Goal: Book appointment/travel/reservation

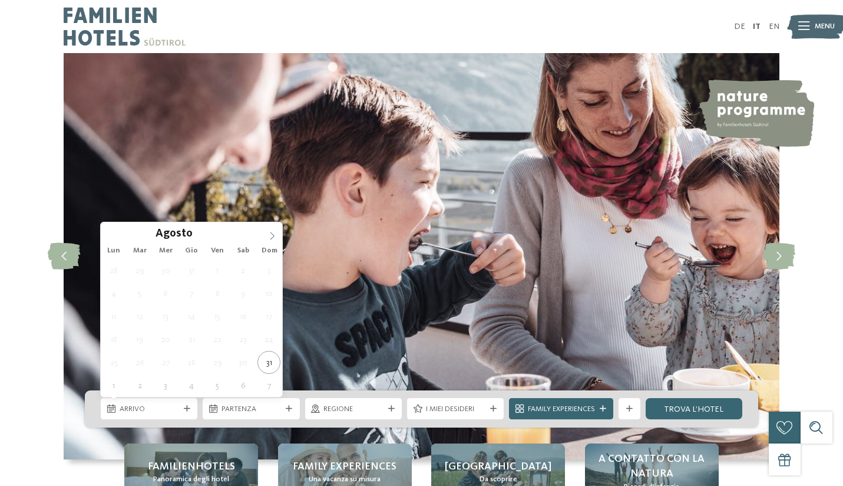
click at [275, 236] on icon at bounding box center [272, 236] width 8 height 8
type input "****"
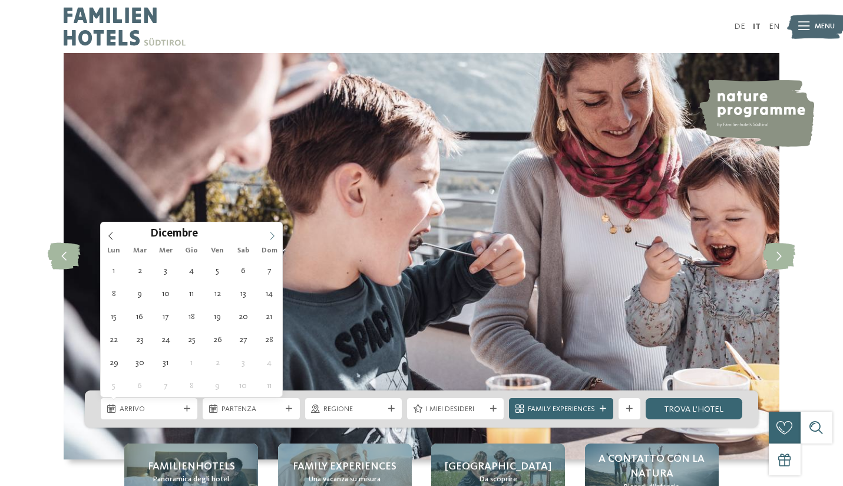
click at [275, 236] on icon at bounding box center [272, 236] width 8 height 8
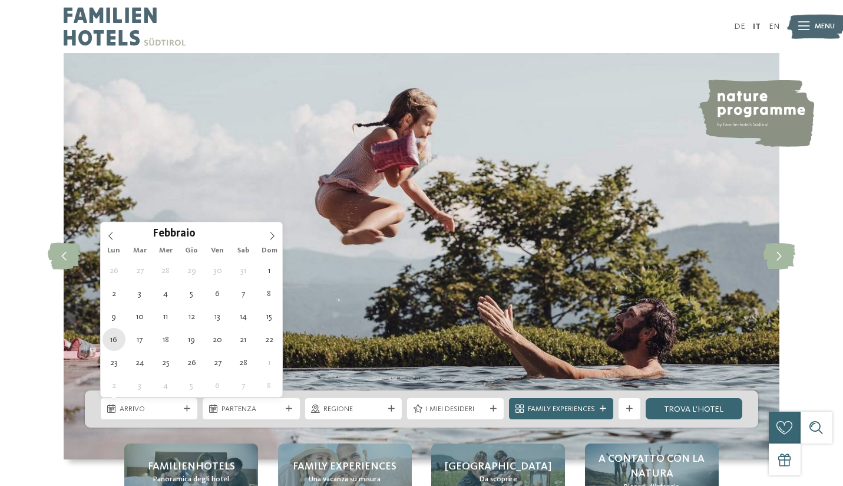
type div "16.02.2026"
type input "****"
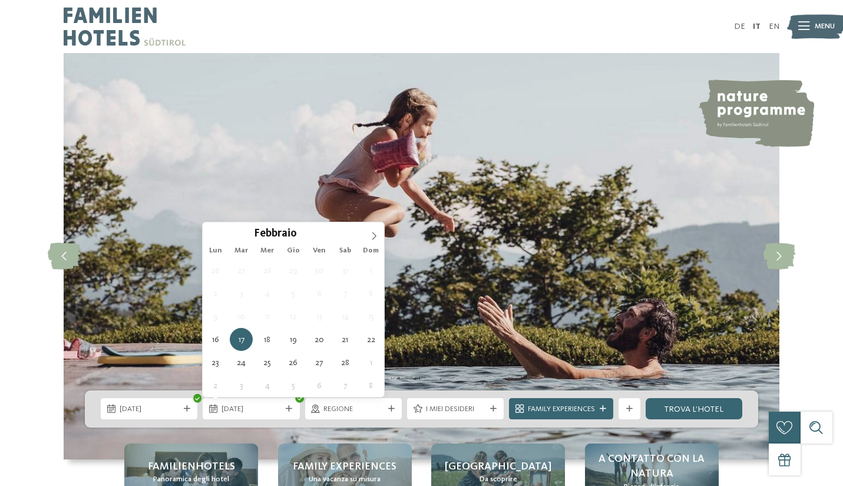
type div "22.02.2026"
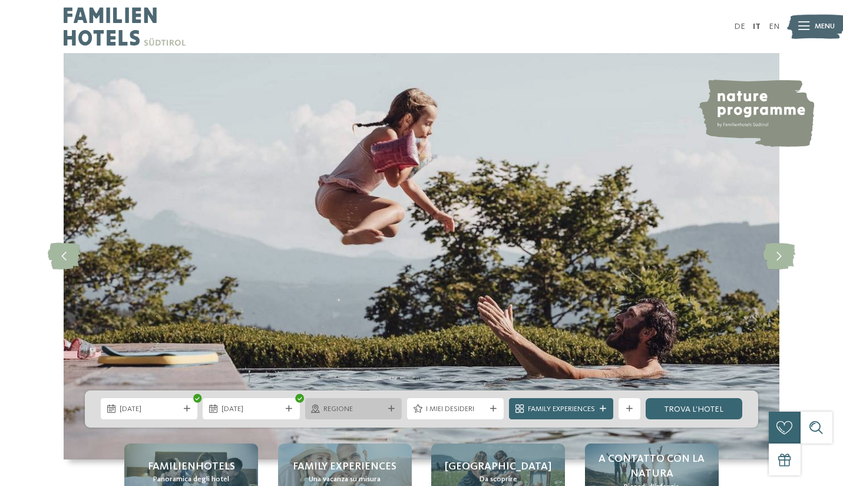
click at [344, 416] on div "Regione" at bounding box center [353, 408] width 97 height 21
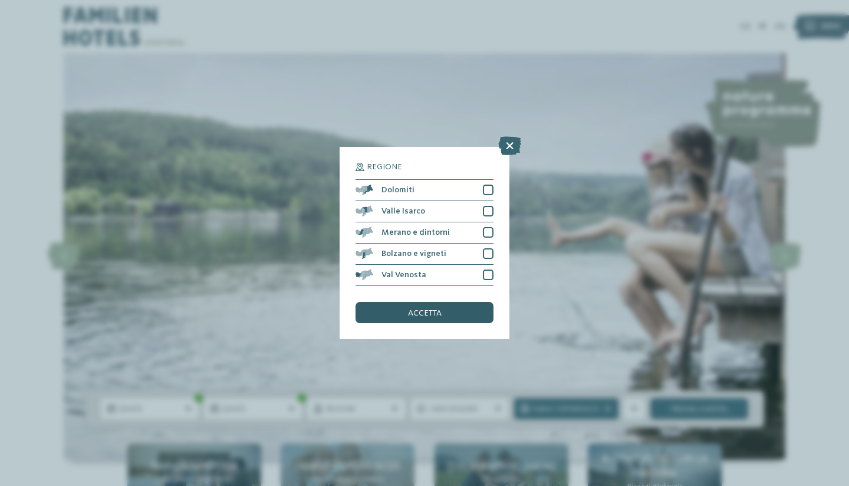
click at [456, 302] on div "accetta" at bounding box center [424, 312] width 138 height 21
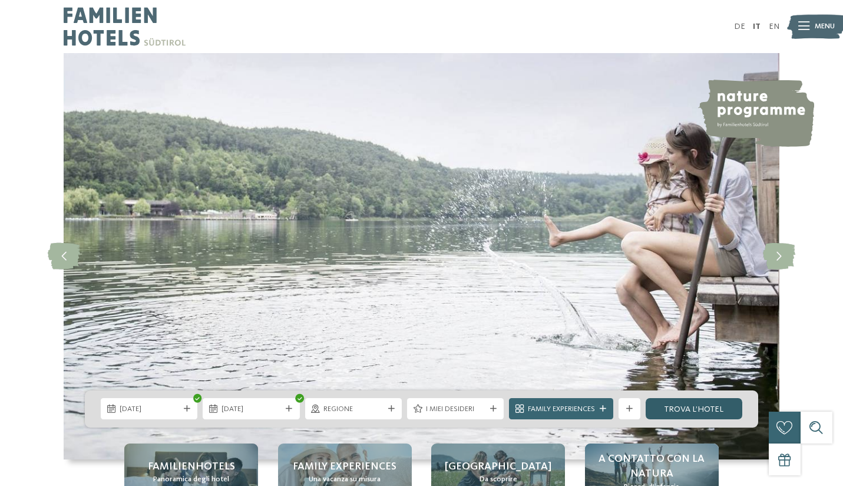
click at [686, 401] on link "trova l’hotel" at bounding box center [694, 408] width 97 height 21
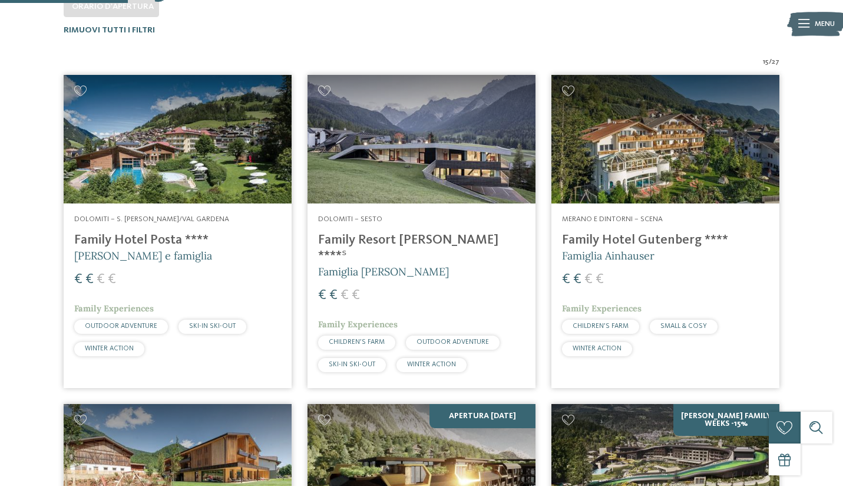
click at [259, 134] on img at bounding box center [178, 139] width 228 height 128
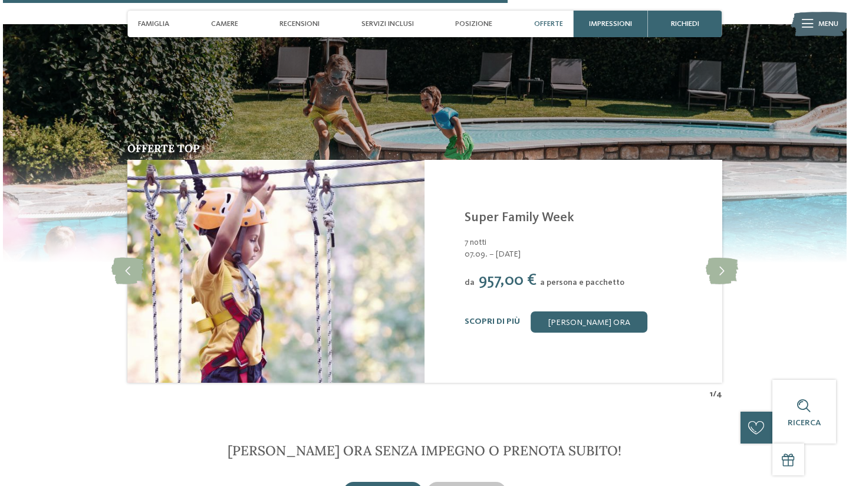
scroll to position [2153, 0]
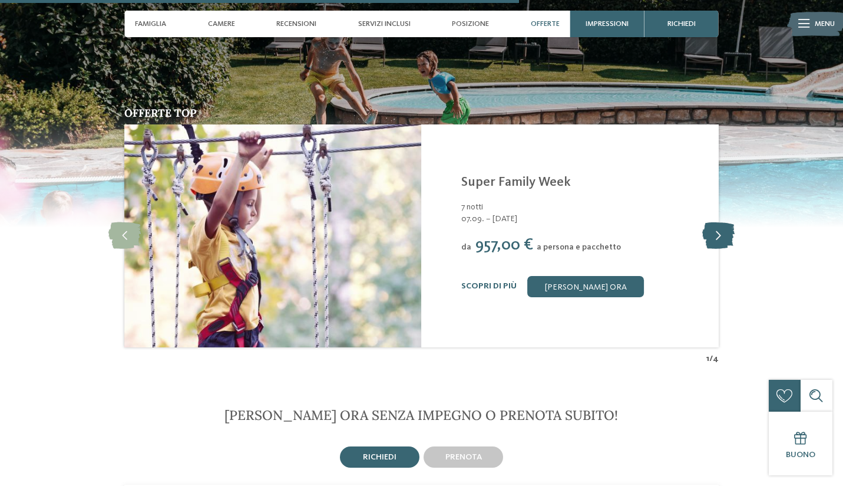
click at [718, 222] on icon at bounding box center [719, 235] width 32 height 27
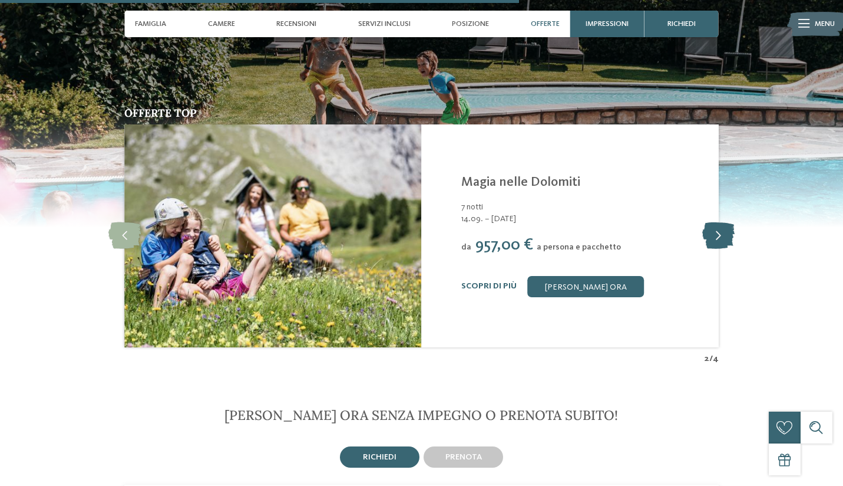
click at [718, 222] on icon at bounding box center [719, 235] width 32 height 27
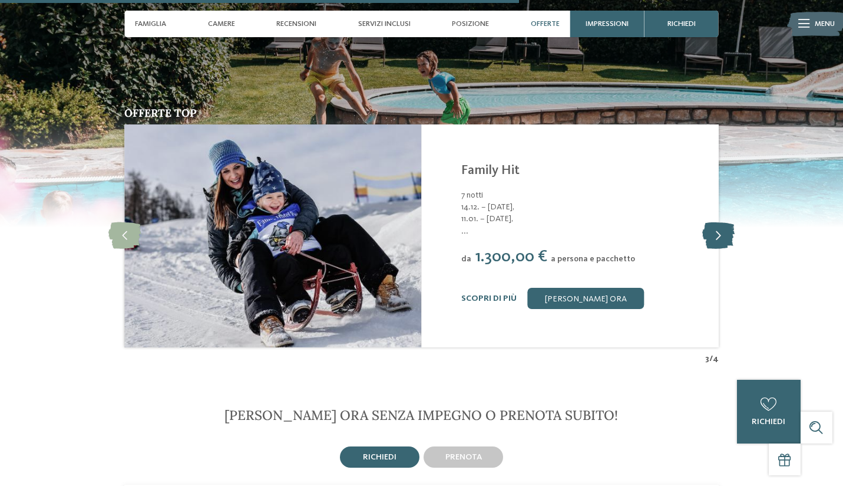
click at [718, 222] on icon at bounding box center [719, 235] width 32 height 27
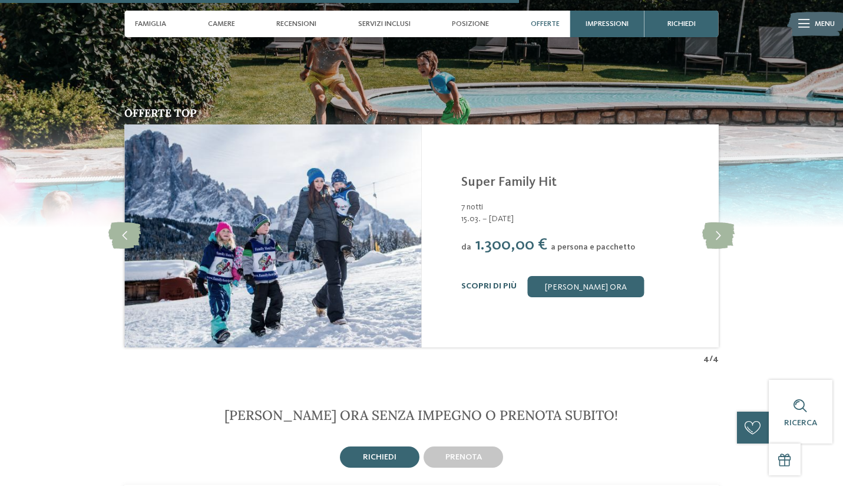
click at [494, 282] on link "Scopri di più" at bounding box center [489, 286] width 55 height 8
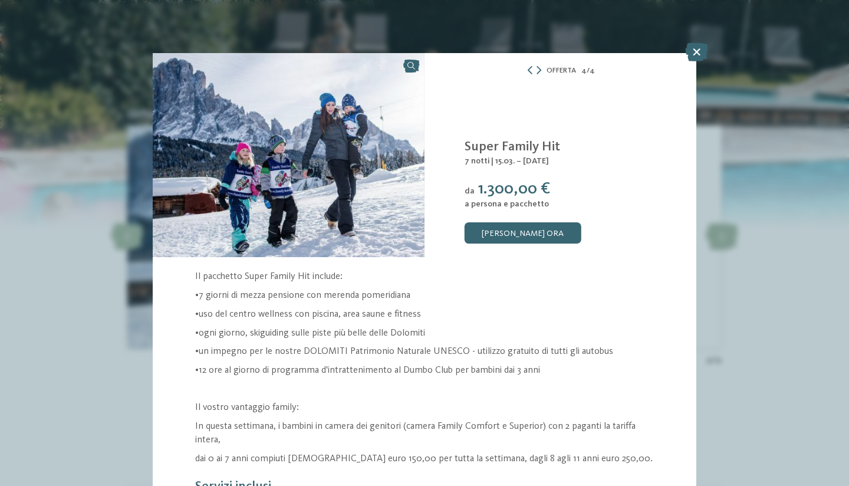
drag, startPoint x: 693, startPoint y: 185, endPoint x: 693, endPoint y: 199, distance: 14.1
click at [693, 204] on div "Family Hotel Posta **** S. [PERSON_NAME]/Val Gardena - Dolomiti Super Family Hi…" at bounding box center [560, 155] width 272 height 204
click at [651, 275] on p "Il pacchetto Super Family Hit include:" at bounding box center [424, 277] width 459 height 14
drag, startPoint x: 694, startPoint y: 262, endPoint x: 693, endPoint y: 285, distance: 22.4
click at [693, 285] on section "Super Family Hit da" at bounding box center [424, 373] width 543 height 640
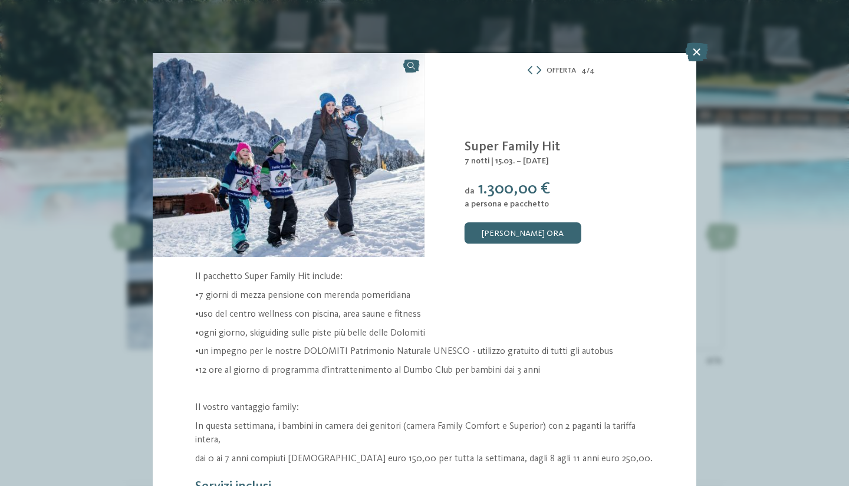
click at [693, 285] on div "Il pacchetto Super Family Hit include: •7 giorni di mezza pensione con merenda …" at bounding box center [424, 468] width 543 height 396
click at [561, 383] on p at bounding box center [424, 390] width 459 height 14
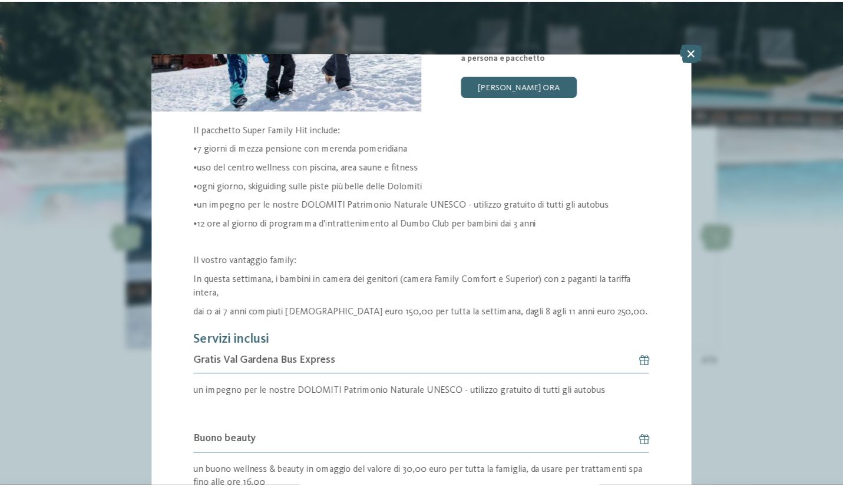
scroll to position [148, 0]
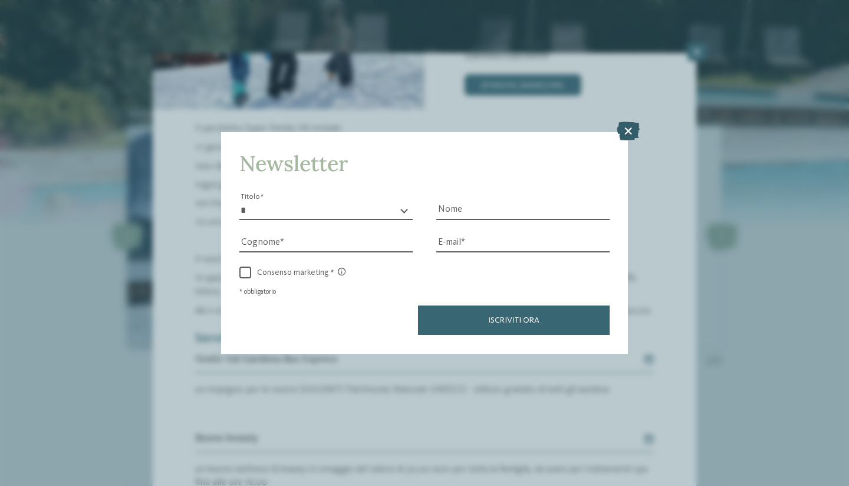
click at [629, 122] on icon at bounding box center [628, 131] width 23 height 19
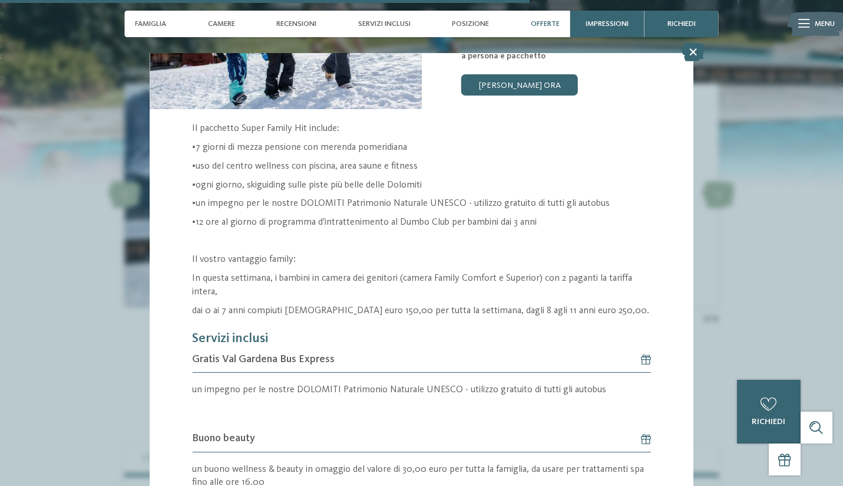
scroll to position [2198, 0]
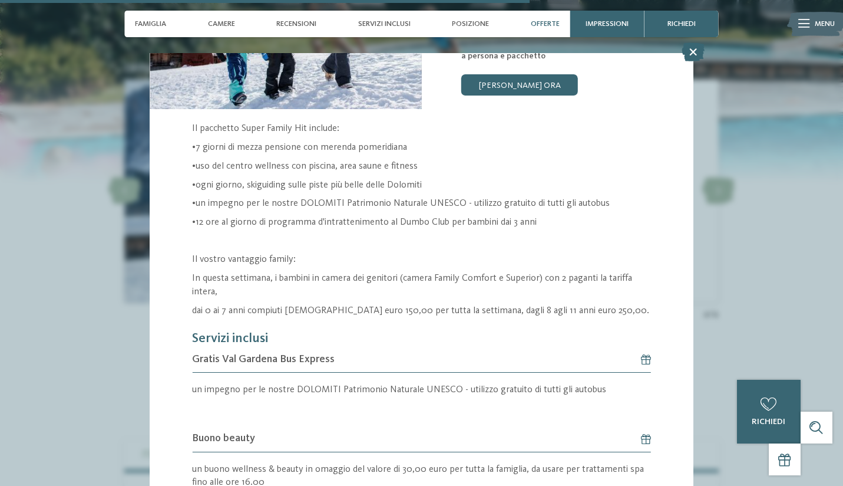
click at [609, 121] on section "Super Family Hit da" at bounding box center [421, 225] width 543 height 640
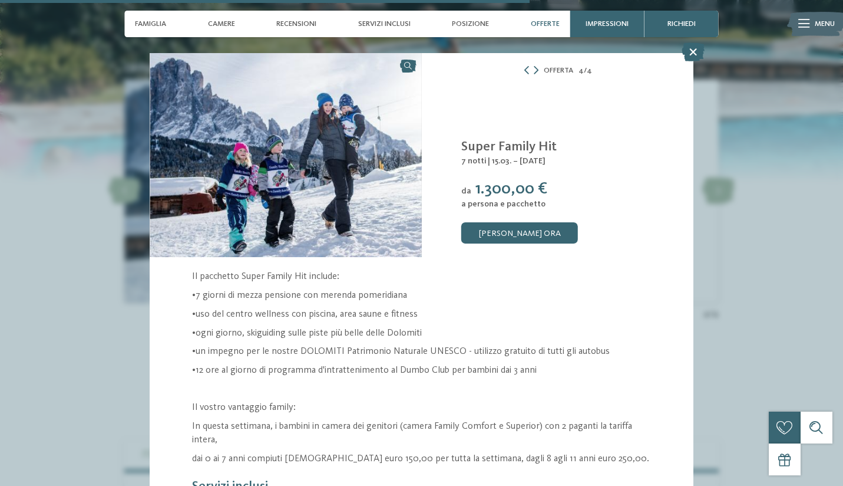
scroll to position [0, 0]
click at [694, 50] on icon at bounding box center [693, 51] width 23 height 19
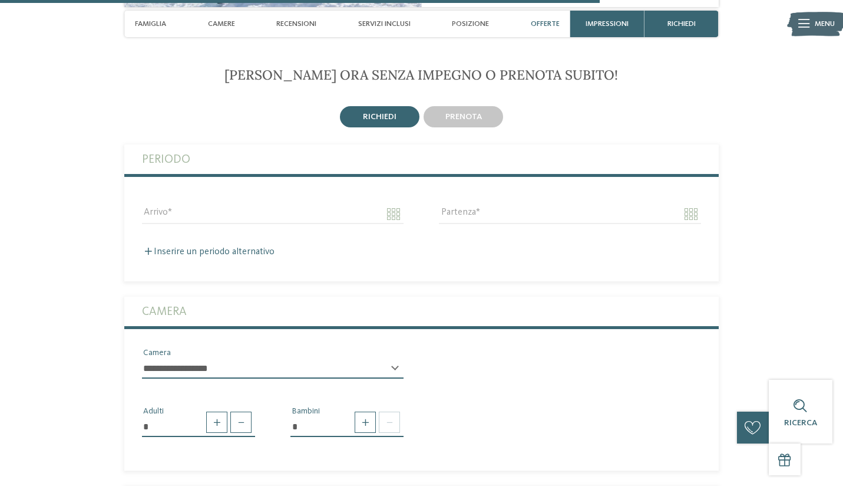
scroll to position [2495, 0]
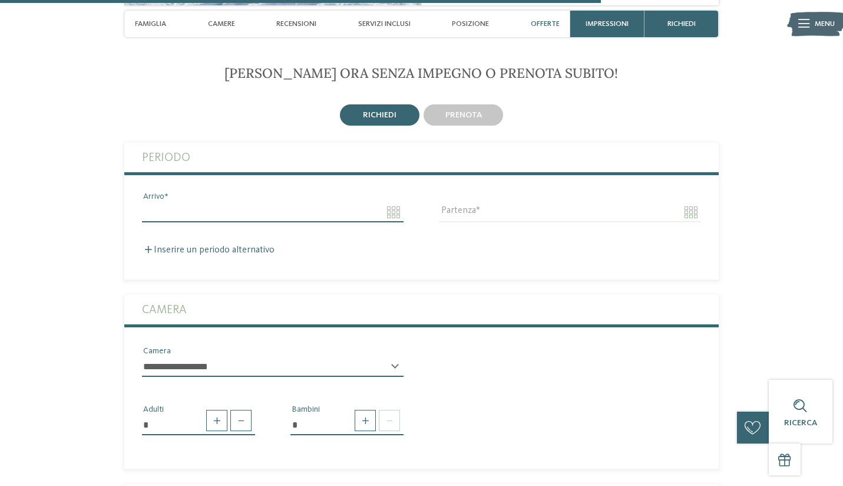
click at [293, 202] on input "Arrivo" at bounding box center [273, 212] width 262 height 20
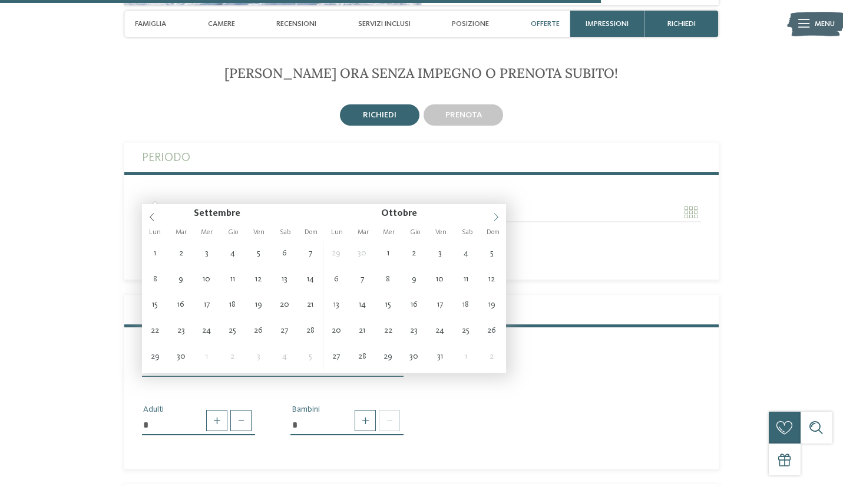
click at [493, 217] on icon at bounding box center [496, 217] width 8 height 8
type input "****"
click at [493, 217] on icon at bounding box center [496, 217] width 8 height 8
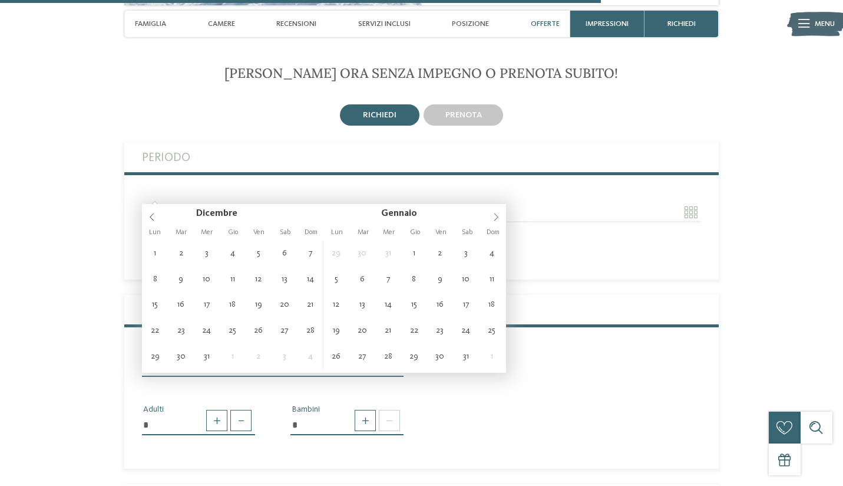
type input "****"
click at [493, 217] on icon at bounding box center [496, 217] width 8 height 8
type input "**********"
type input "****"
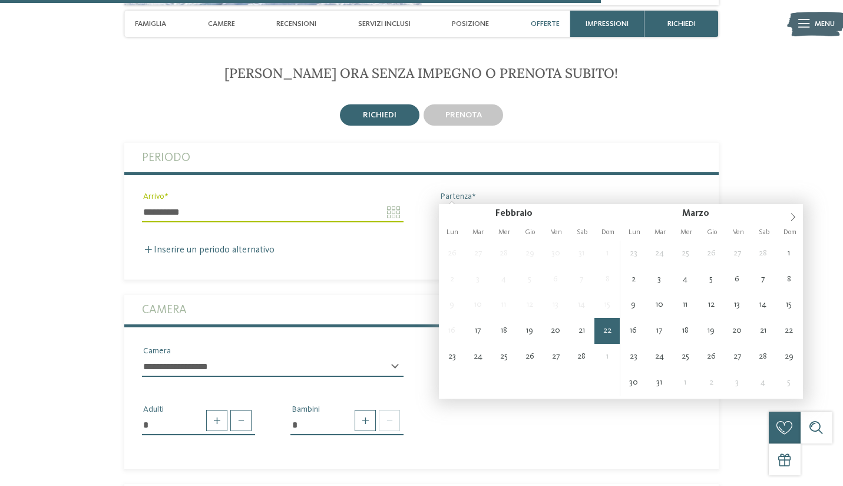
type input "**********"
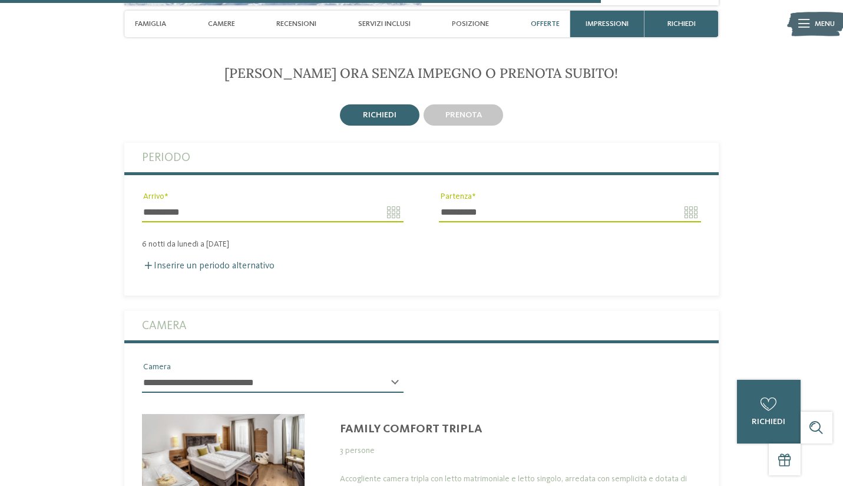
click at [466, 422] on div "Family Comfort Tripla" at bounding box center [520, 429] width 361 height 14
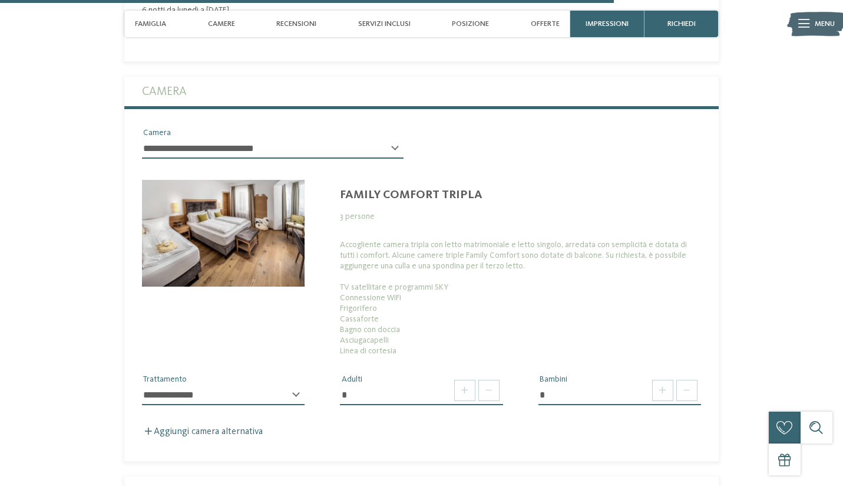
scroll to position [2759, 0]
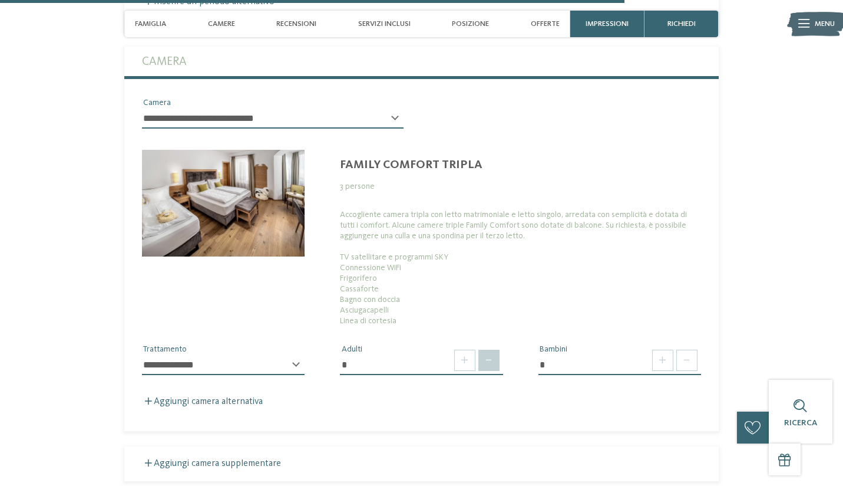
click at [490, 350] on span at bounding box center [489, 360] width 21 height 21
click at [696, 350] on span at bounding box center [687, 360] width 21 height 21
click at [345, 355] on input "*" at bounding box center [421, 365] width 163 height 20
select select "*****"
type input "*"
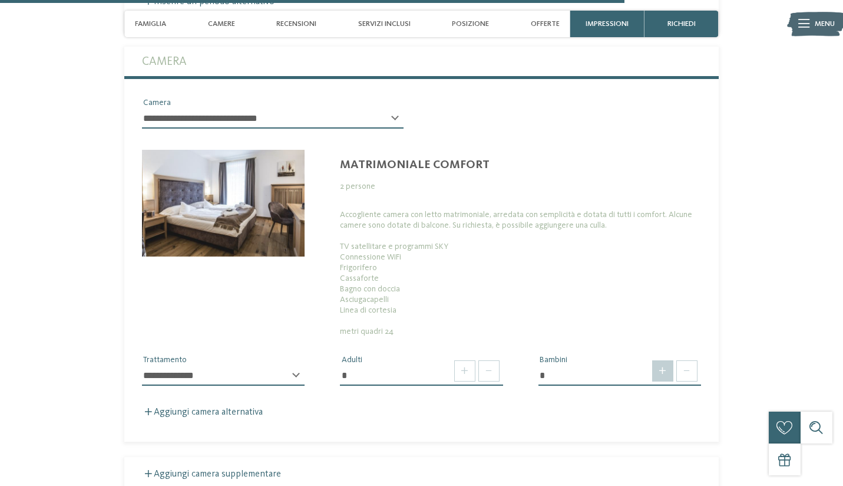
click at [666, 360] on span at bounding box center [662, 370] width 21 height 21
select select "*****"
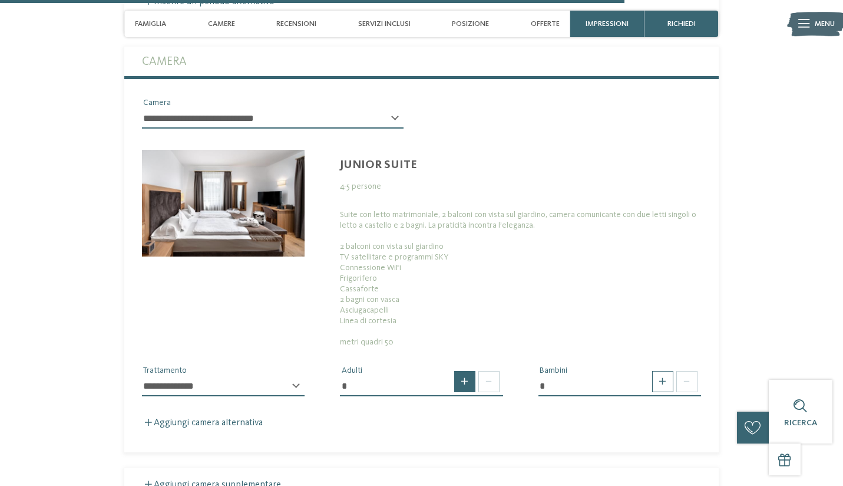
click at [457, 371] on span at bounding box center [464, 381] width 21 height 21
click at [506, 364] on div "* Adulti" at bounding box center [421, 384] width 198 height 41
click at [491, 371] on span at bounding box center [489, 381] width 21 height 21
type input "*"
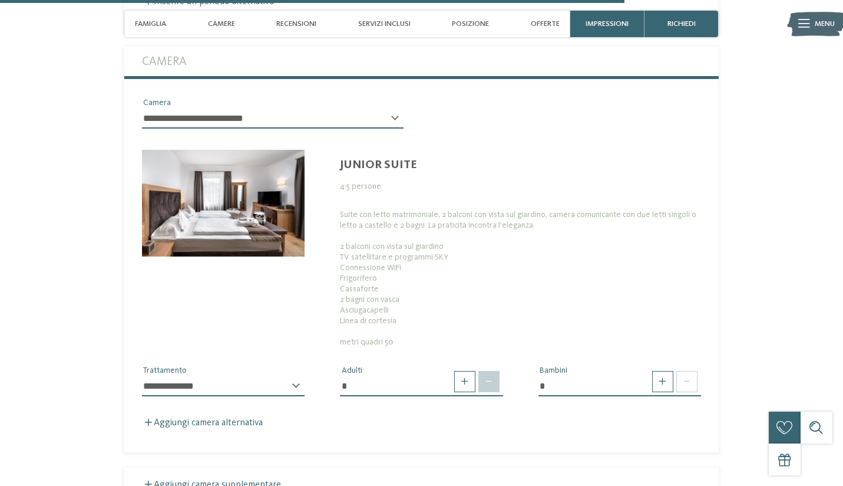
click at [491, 371] on span at bounding box center [489, 381] width 21 height 21
select select "*****"
type input "*"
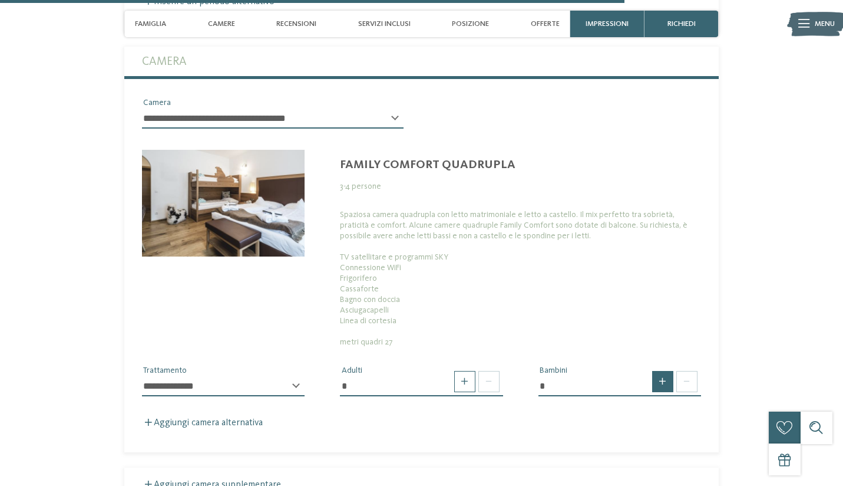
click at [658, 371] on span at bounding box center [662, 381] width 21 height 21
type input "*"
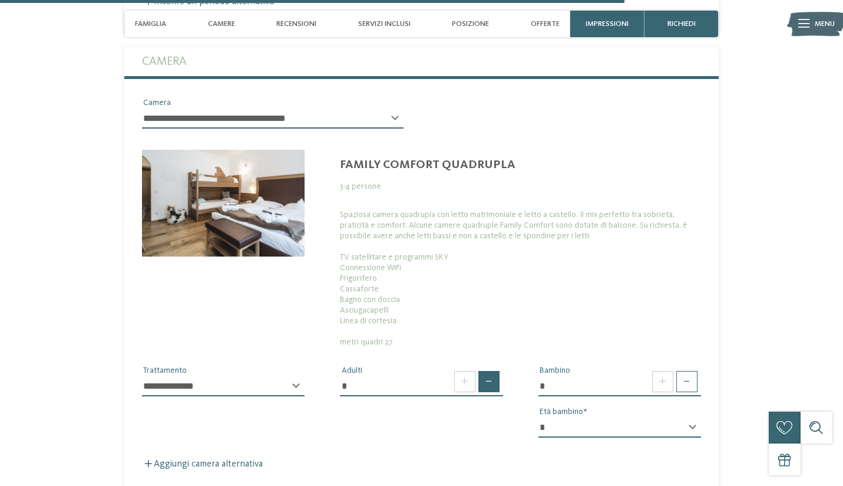
click at [492, 371] on span at bounding box center [489, 381] width 21 height 21
type input "*"
select select "*"
click at [553, 432] on div "**********" at bounding box center [421, 283] width 595 height 373
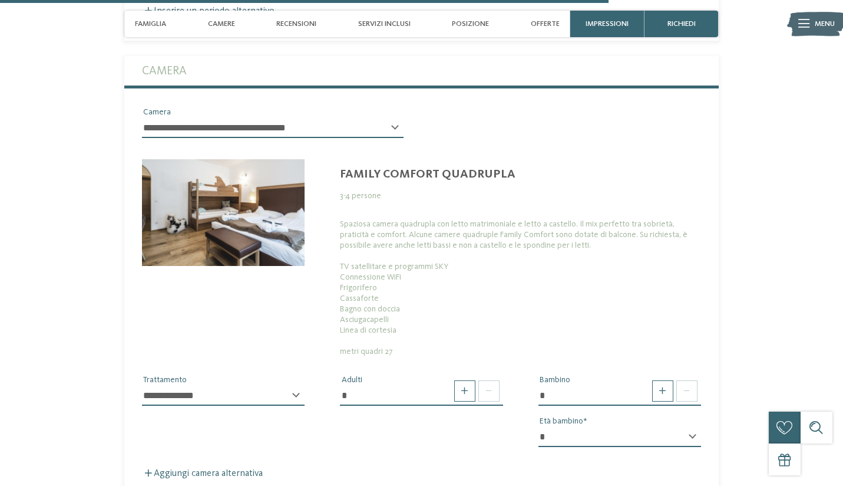
scroll to position [2745, 0]
